Goal: Find specific page/section: Find specific page/section

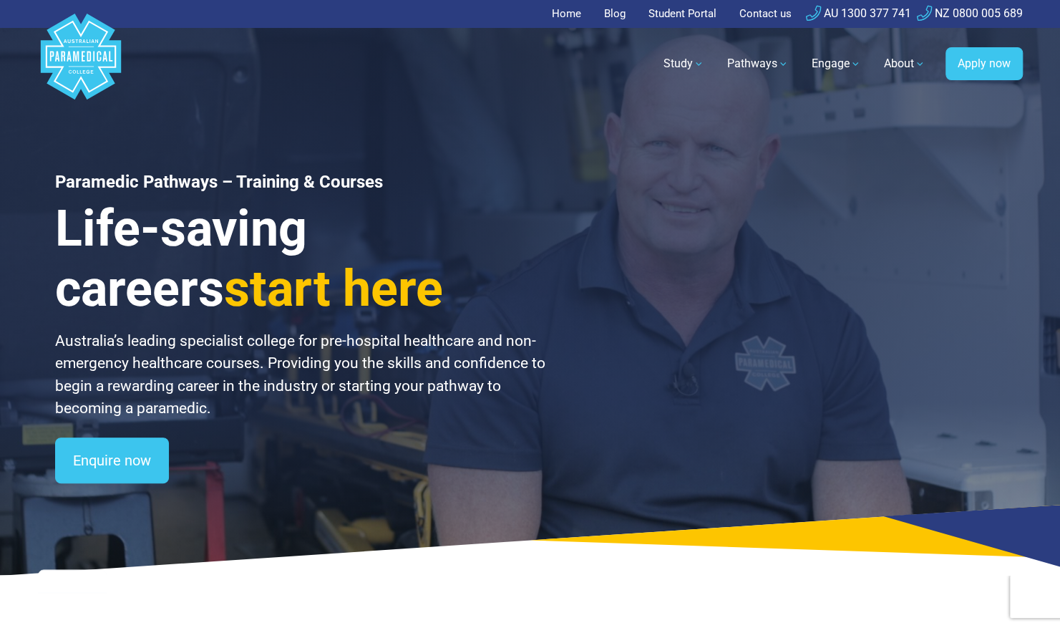
click at [566, 17] on link "Home" at bounding box center [571, 14] width 38 height 28
click at [564, 9] on link "Home" at bounding box center [571, 14] width 38 height 28
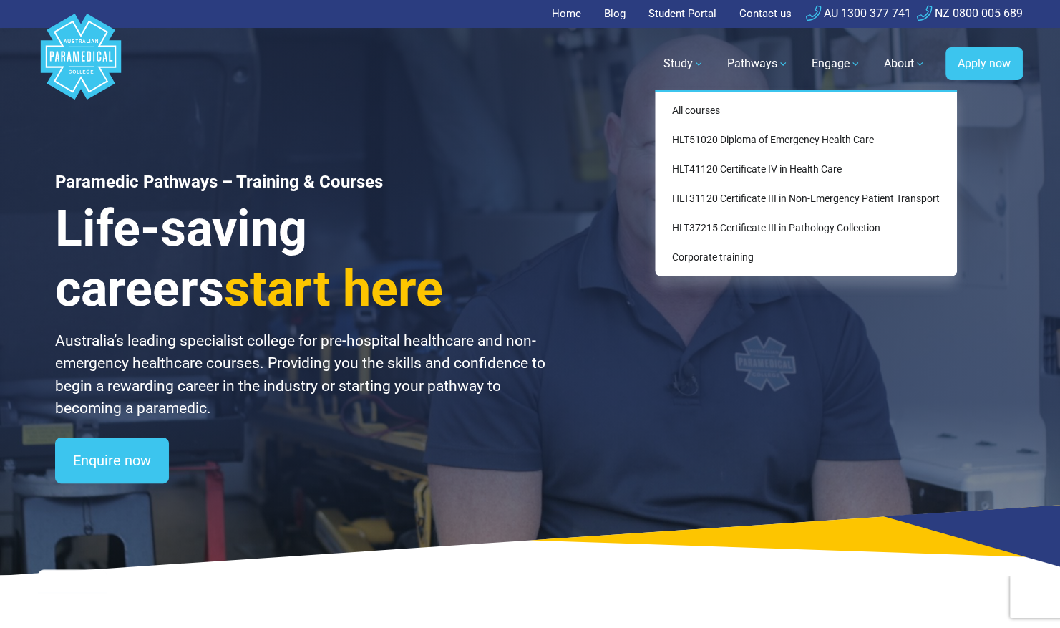
click at [691, 69] on link "Study" at bounding box center [684, 64] width 58 height 40
click at [695, 66] on link "Study" at bounding box center [684, 64] width 58 height 40
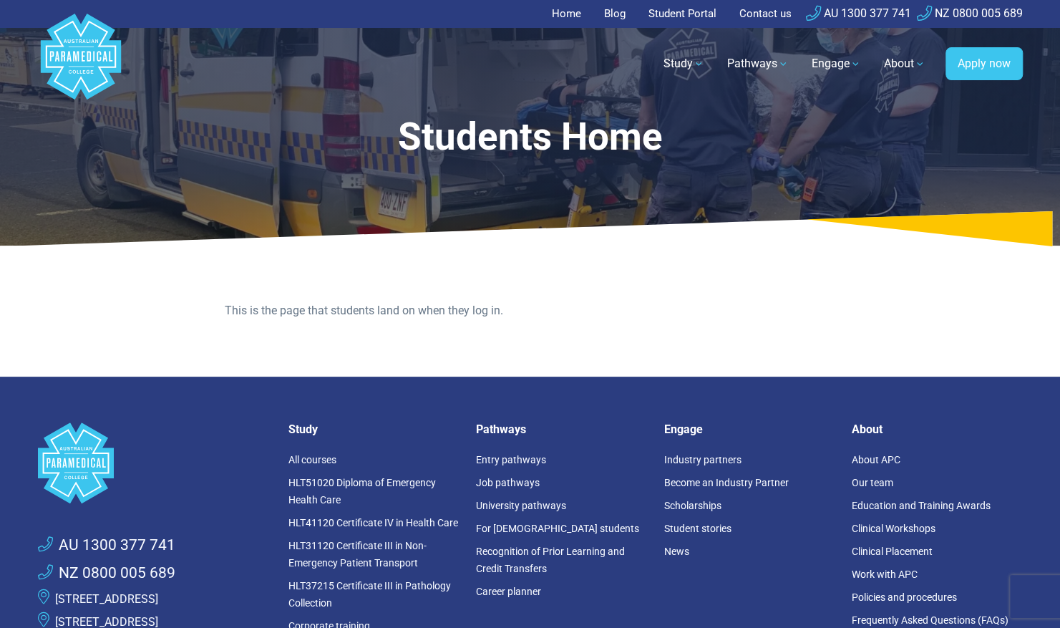
click at [683, 16] on link "Student Portal" at bounding box center [682, 14] width 85 height 28
